Goal: Task Accomplishment & Management: Manage account settings

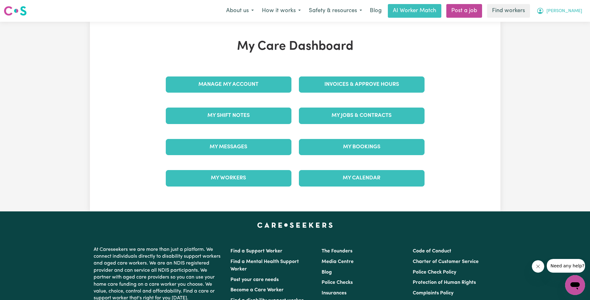
click at [576, 7] on button "[PERSON_NAME]" at bounding box center [560, 10] width 54 height 13
click at [566, 39] on link "Logout" at bounding box center [561, 36] width 49 height 12
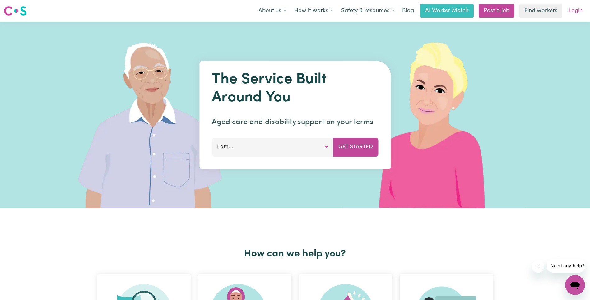
click at [576, 11] on link "Login" at bounding box center [575, 11] width 21 height 14
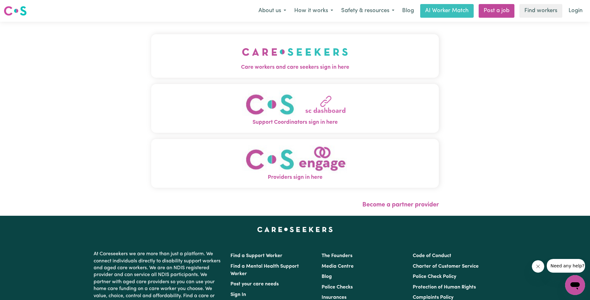
click at [242, 62] on img "Care workers and care seekers sign in here" at bounding box center [295, 51] width 106 height 23
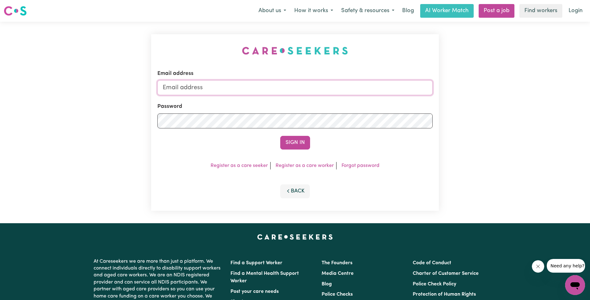
click at [293, 91] on input "Email address" at bounding box center [294, 87] width 275 height 15
type input "[EMAIL_ADDRESS][DOMAIN_NAME]"
click at [300, 141] on button "Sign In" at bounding box center [295, 143] width 30 height 14
